Goal: Check status: Check status

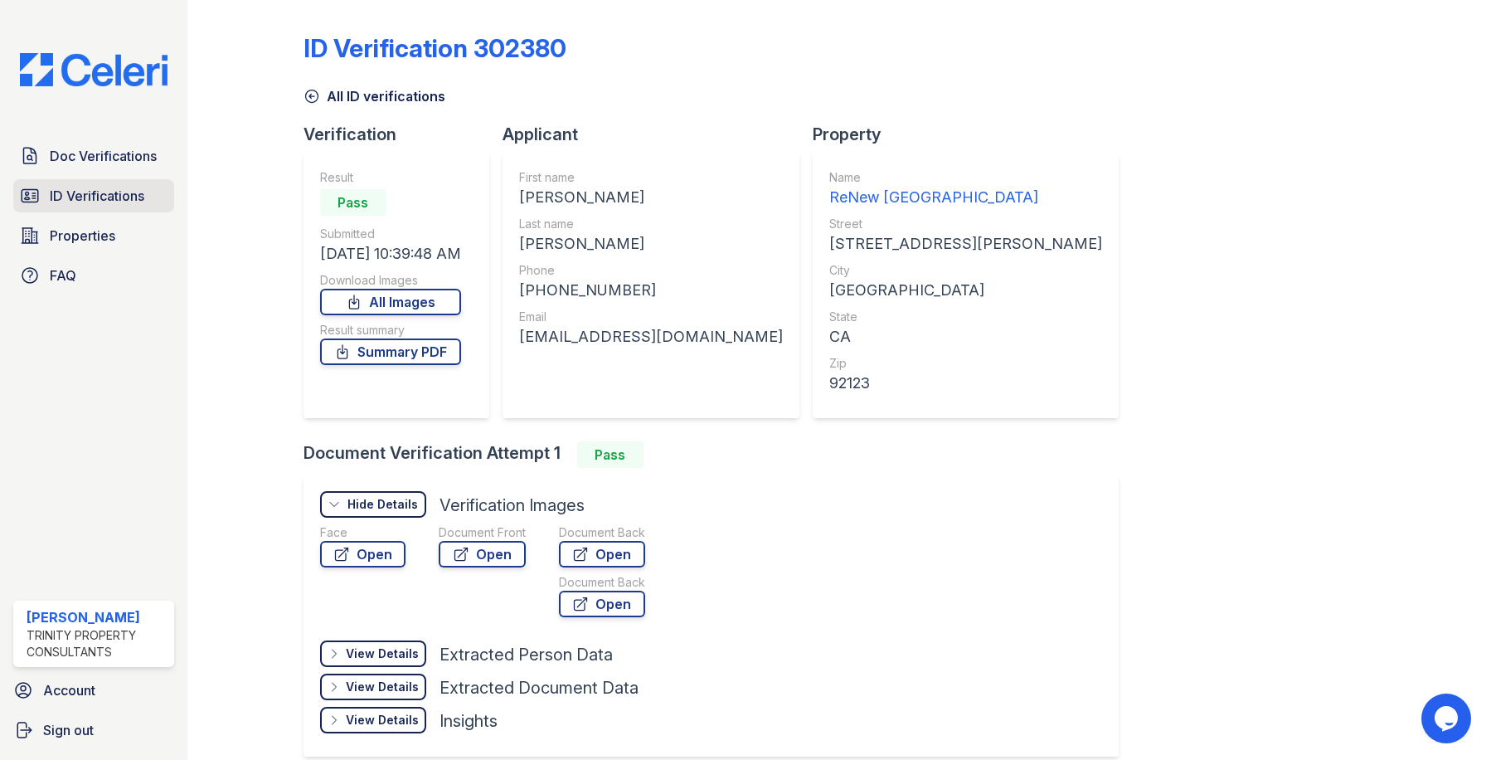
drag, startPoint x: 0, startPoint y: 0, endPoint x: 89, endPoint y: 197, distance: 216.4
click at [89, 197] on span "ID Verifications" at bounding box center [97, 196] width 95 height 20
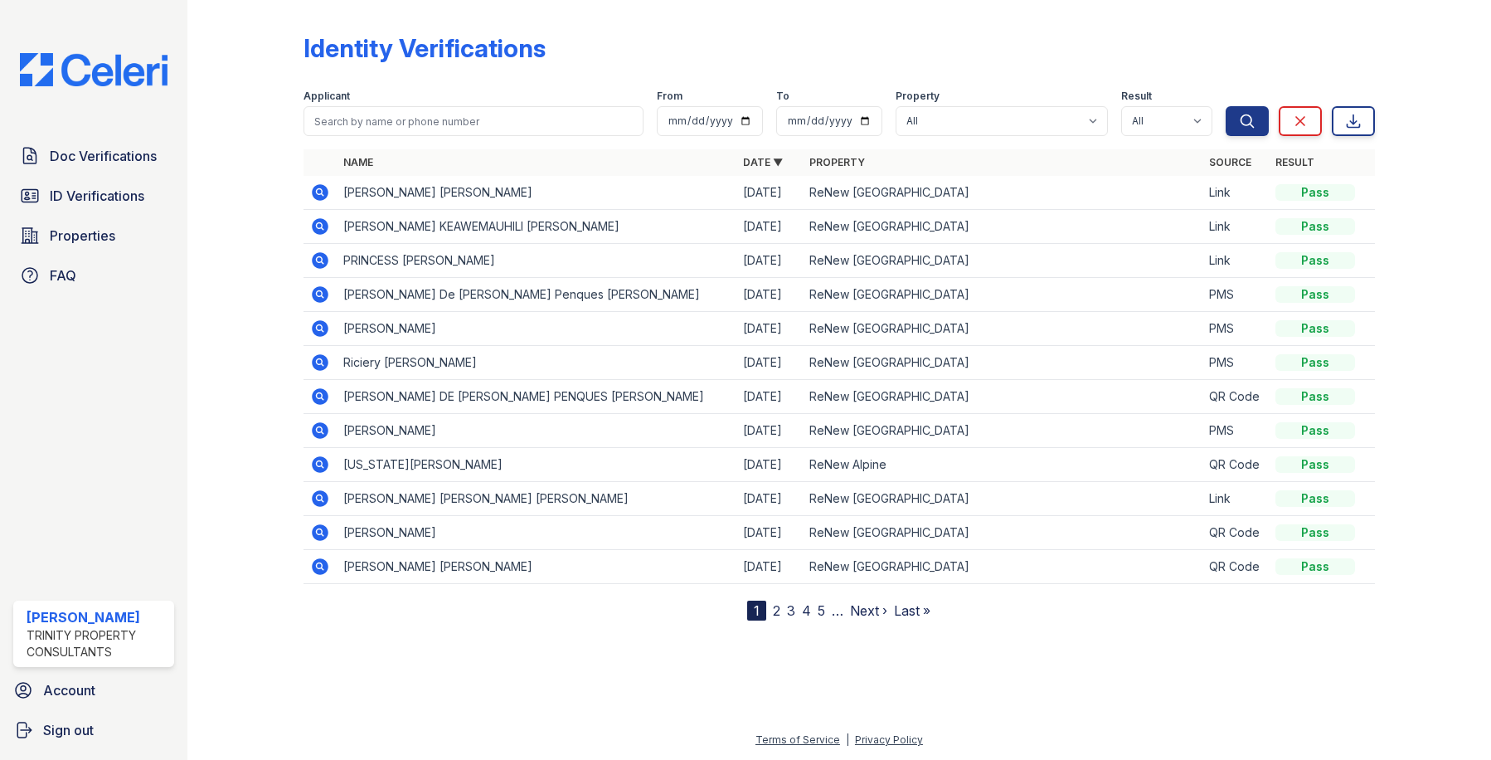
click at [254, 86] on div at bounding box center [259, 314] width 90 height 614
click at [1101, 639] on div "Identity Verifications Filter Applicant From To Property All ReNew Alpine ReNew…" at bounding box center [839, 323] width 1251 height 647
click at [314, 190] on icon at bounding box center [320, 192] width 17 height 17
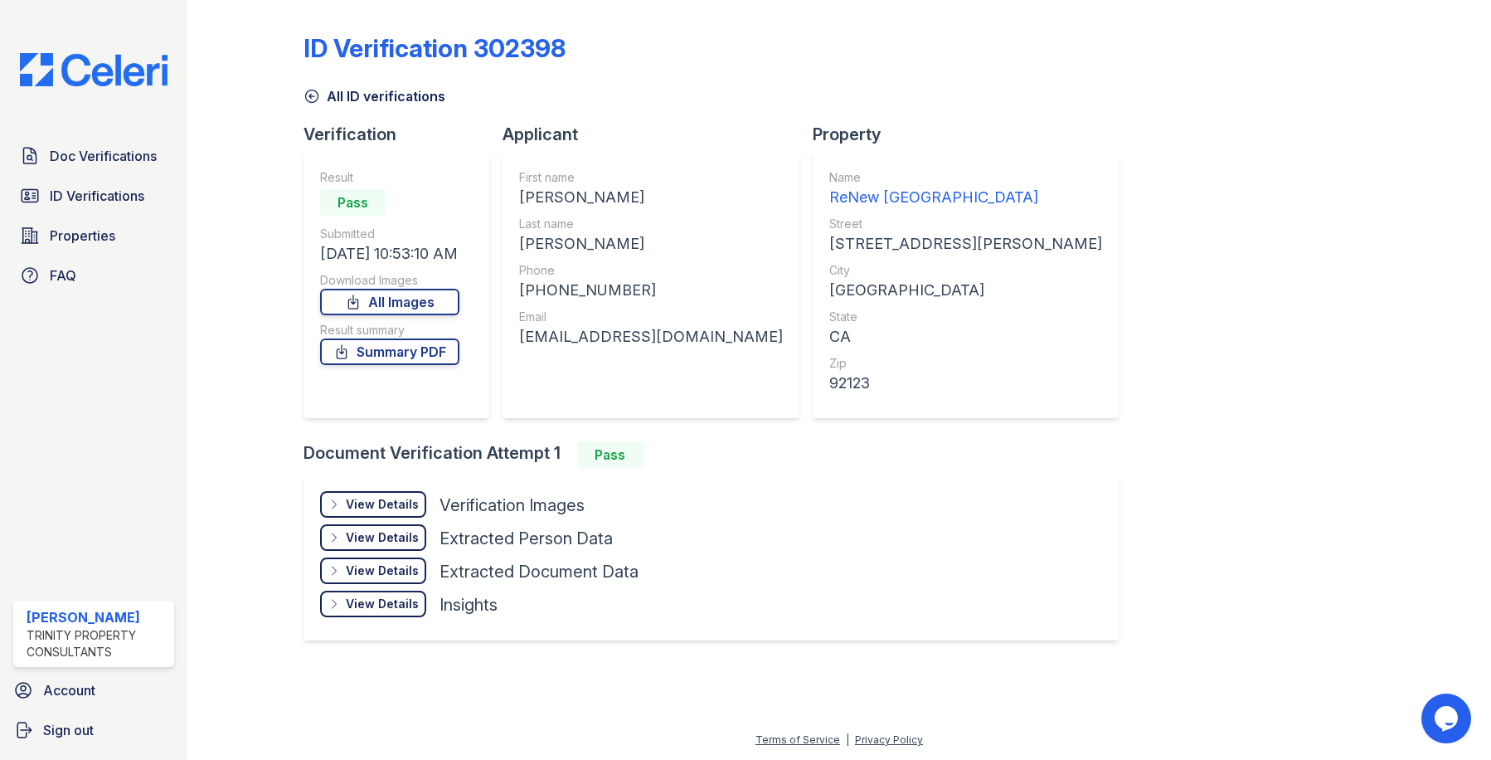
click at [387, 504] on div "View Details" at bounding box center [382, 504] width 73 height 17
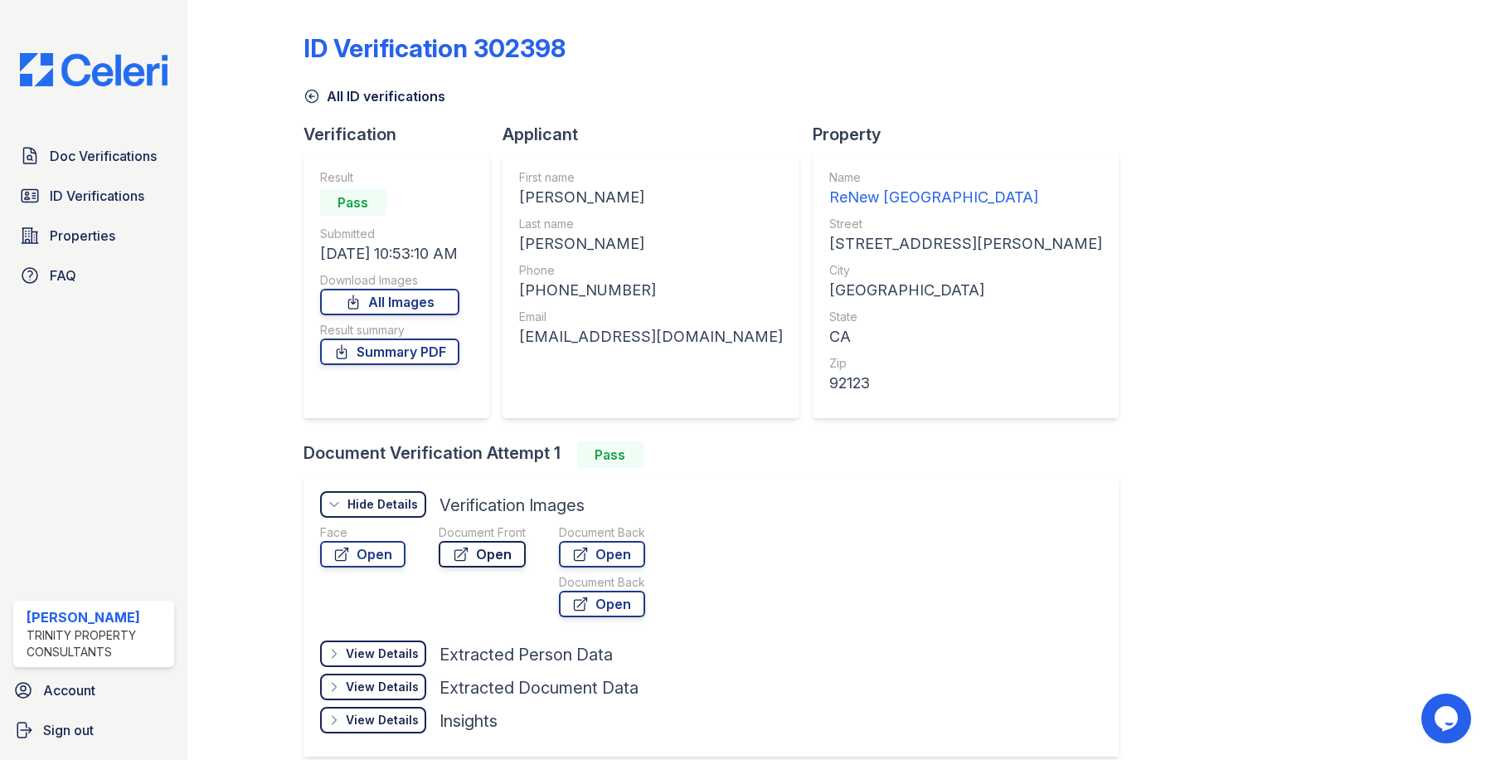
click at [482, 559] on link "Open" at bounding box center [482, 554] width 87 height 27
click at [371, 554] on link "Open" at bounding box center [362, 554] width 85 height 27
click at [1062, 233] on div "ID Verification 302398 All ID verifications Verification Result Pass Submitted …" at bounding box center [840, 393] width 1072 height 773
click at [1111, 178] on div "ID Verification 302398 All ID verifications Verification Result Pass Submitted …" at bounding box center [840, 393] width 1072 height 773
click at [1246, 211] on div "ID Verification 302398 All ID verifications Verification Result Pass Submitted …" at bounding box center [840, 393] width 1072 height 773
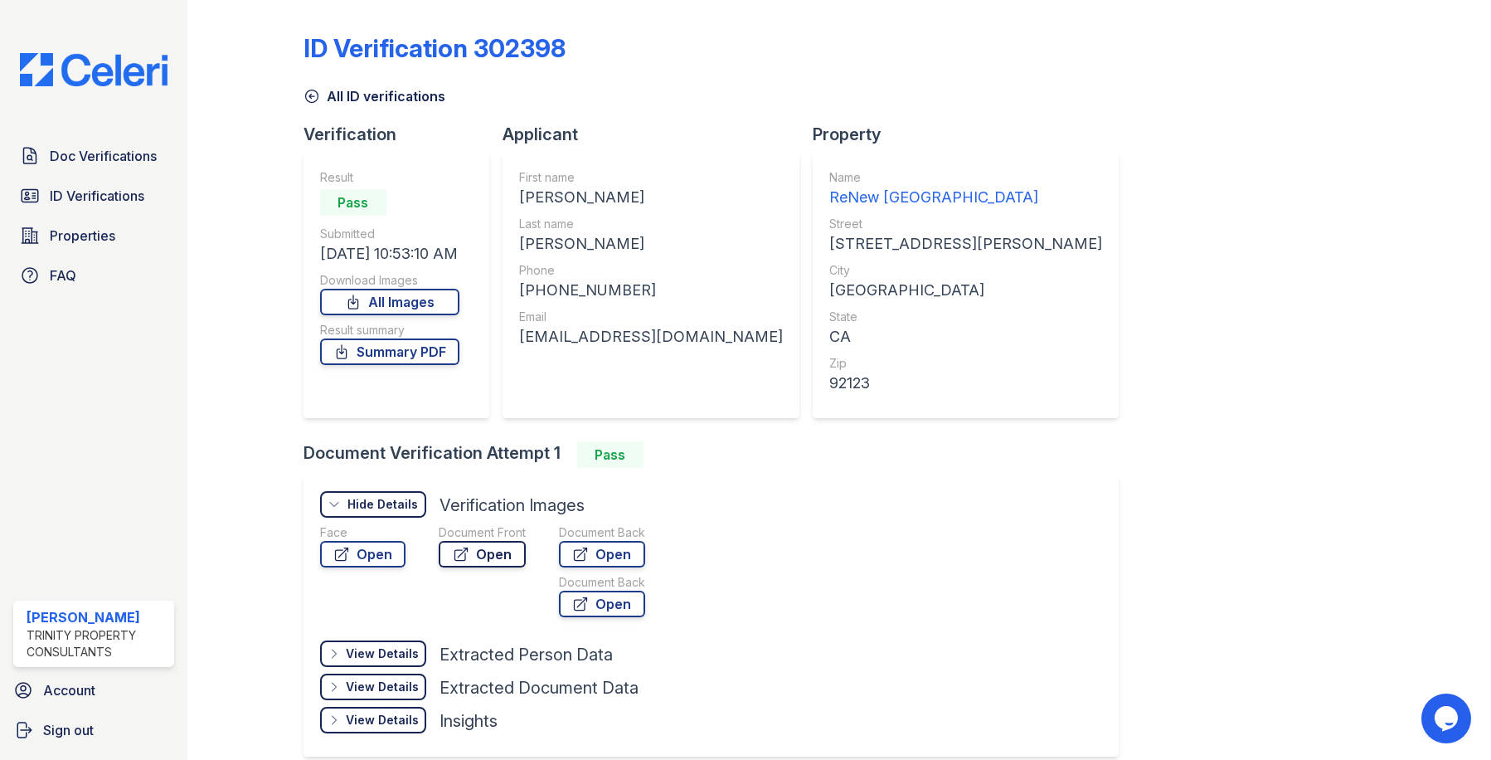
click at [499, 551] on link "Open" at bounding box center [482, 554] width 87 height 27
click at [961, 68] on div "ID Verification 302398" at bounding box center [840, 54] width 1072 height 43
